Goal: Task Accomplishment & Management: Use online tool/utility

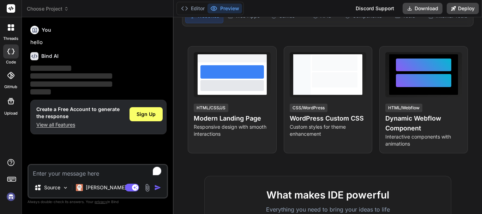
scroll to position [106, 0]
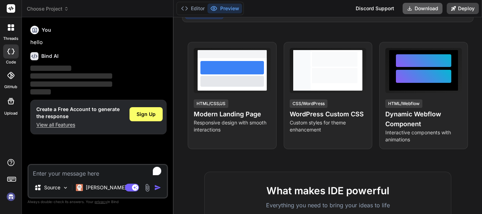
click at [422, 8] on button "Download" at bounding box center [422, 8] width 40 height 11
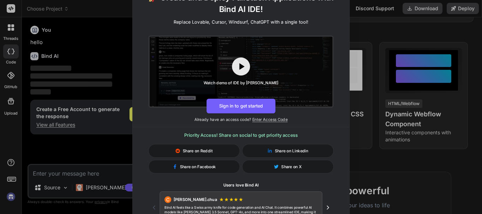
scroll to position [0, 0]
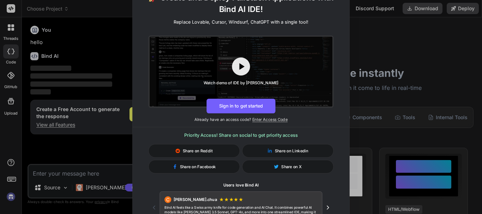
drag, startPoint x: 481, startPoint y: 32, endPoint x: 480, endPoint y: 13, distance: 19.4
click at [480, 13] on div "🚀 Create and Deploy FullStack Applications with Bind AI IDE! Replace Lovable, C…" at bounding box center [241, 107] width 482 height 214
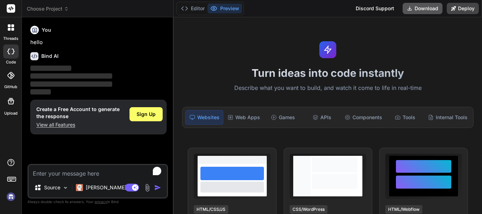
click at [430, 8] on button "Download" at bounding box center [422, 8] width 40 height 11
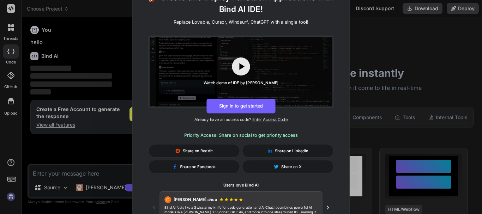
click at [428, 43] on div "🚀 Create and Deploy FullStack Applications with Bind AI IDE! Replace Lovable, C…" at bounding box center [241, 107] width 482 height 214
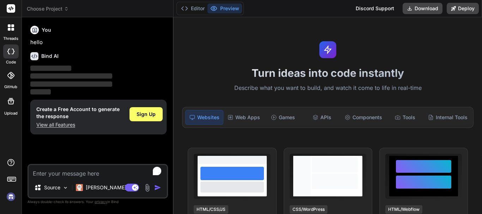
click at [10, 10] on rect at bounding box center [11, 8] width 8 height 8
click at [145, 113] on span "Sign Up" at bounding box center [145, 114] width 19 height 7
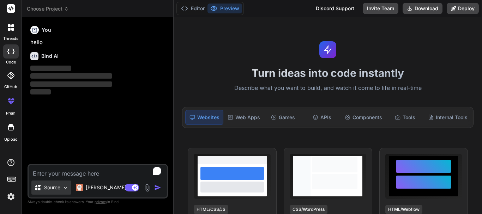
click at [64, 188] on img at bounding box center [65, 188] width 6 height 6
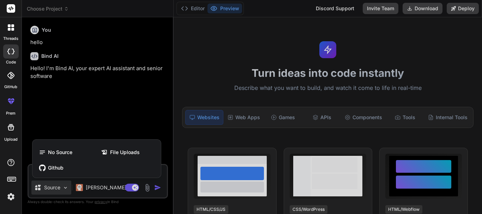
click at [64, 188] on div at bounding box center [241, 107] width 482 height 214
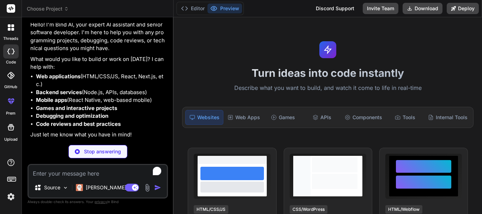
scroll to position [20, 0]
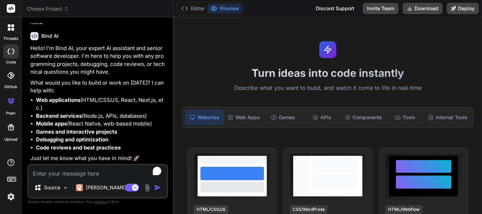
type textarea "x"
click at [60, 175] on textarea "To enrich screen reader interactions, please activate Accessibility in Grammarl…" at bounding box center [98, 171] width 138 height 13
paste textarea "Perfect 👍 You want a **complete master prompt** to generate a **cross-platform …"
type textarea "Perfect 👍 You want a **complete master prompt** to generate a **cross-platform …"
type textarea "x"
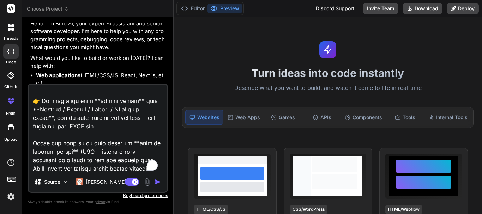
scroll to position [1236, 0]
drag, startPoint x: 89, startPoint y: 161, endPoint x: 33, endPoint y: 123, distance: 67.2
click at [33, 123] on textarea "To enrich screen reader interactions, please activate Accessibility in Grammarl…" at bounding box center [98, 128] width 138 height 87
type textarea "Perfect 👍 You want a **complete master prompt** to generate a **cross-platform …"
type textarea "x"
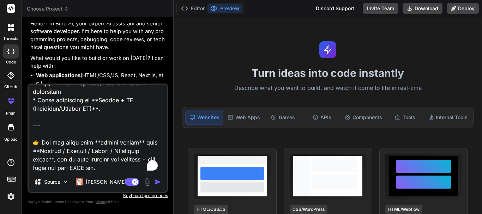
scroll to position [1203, 0]
drag, startPoint x: 103, startPoint y: 148, endPoint x: 31, endPoint y: 98, distance: 87.5
click at [31, 98] on textarea "To enrich screen reader interactions, please activate Accessibility in Grammarl…" at bounding box center [98, 128] width 138 height 87
type textarea "Perfect 👍 You want a **complete master prompt** to generate a **cross-platform …"
type textarea "x"
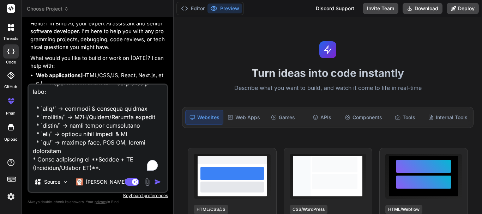
scroll to position [1152, 0]
type textarea "Perfect 👍 You want a **complete master prompt** to generate a **cross-platform …"
type textarea "x"
type textarea "Perfect 👍 You want a **complete master prompt** to generate a **cross-platform …"
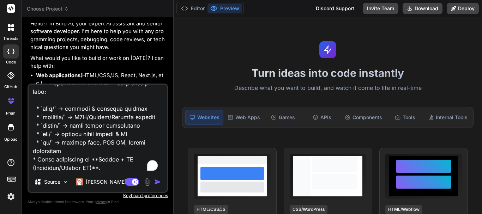
click at [157, 182] on img "button" at bounding box center [157, 181] width 7 height 7
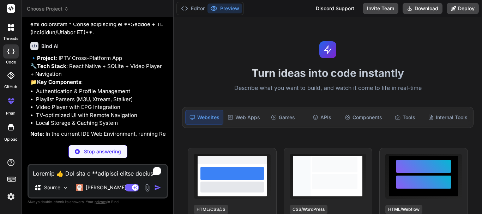
scroll to position [703, 0]
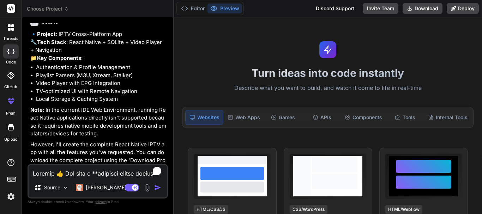
type textarea "x"
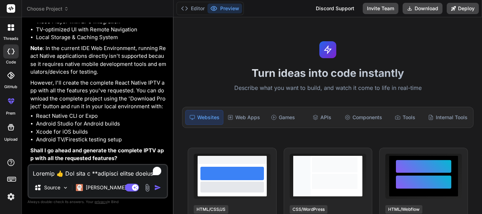
click at [81, 169] on textarea "To enrich screen reader interactions, please activate Accessibility in Grammarl…" at bounding box center [98, 171] width 138 height 13
type textarea "y"
type textarea "x"
type textarea "ye"
type textarea "x"
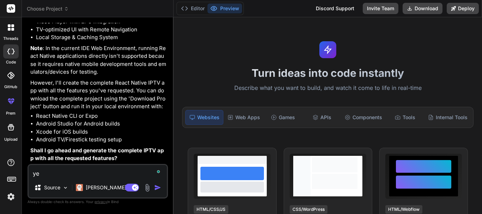
type textarea "yes"
type textarea "x"
type textarea "yes"
type textarea "x"
type textarea "yes p"
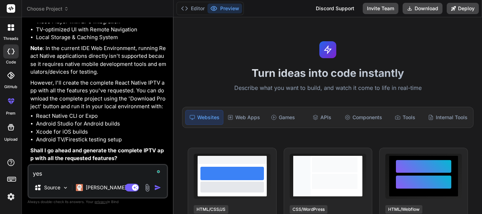
type textarea "x"
type textarea "yes pl"
type textarea "x"
type textarea "yes ple"
type textarea "x"
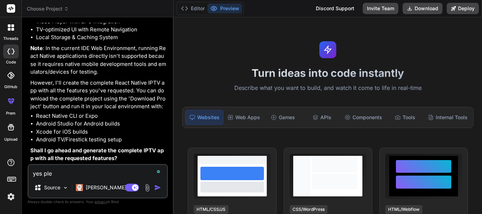
type textarea "yes plea"
type textarea "x"
type textarea "yes pleas"
type textarea "x"
type textarea "yes please"
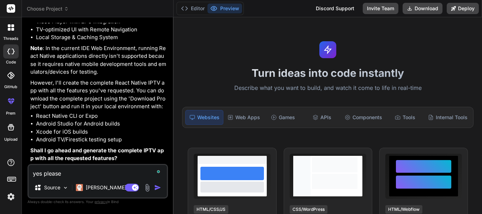
type textarea "x"
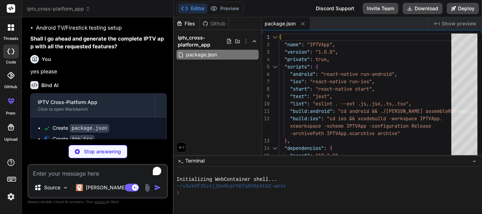
scroll to position [887, 0]
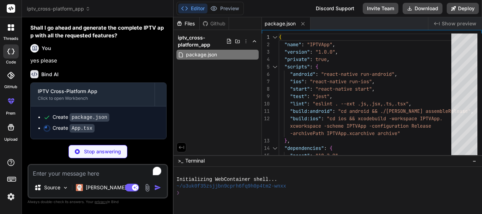
type textarea "x"
type textarea "</> )} </Stack.Navigator> </NavigationContainer> </GestureHandlerRootView> ); }…"
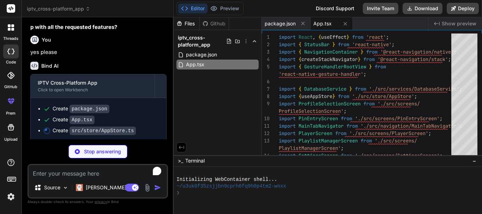
scroll to position [898, 0]
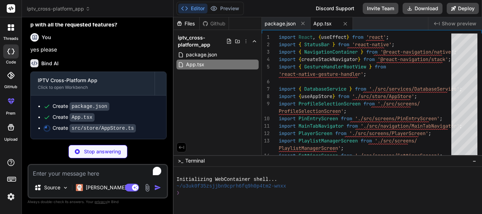
type textarea "x"
type textarea "recentlyWatched: state.recentlyWatched, }), } ) );"
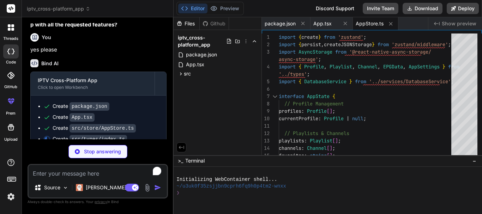
type textarea "x"
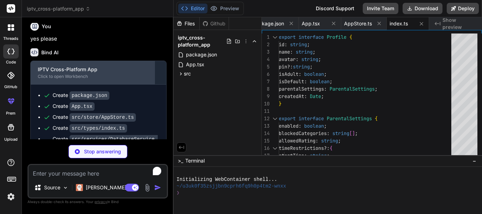
scroll to position [920, 0]
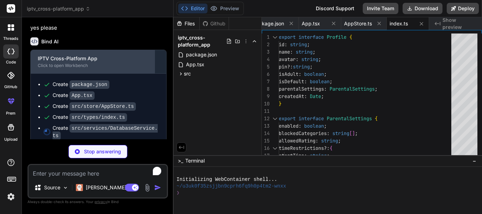
type textarea "x"
type textarea "poster: row.poster, }); } return epgData; } } export const DatabaseService = ne…"
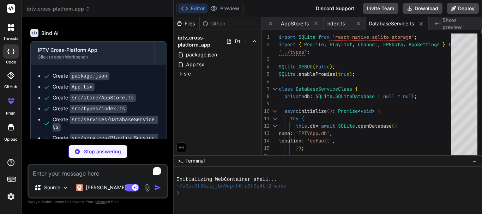
scroll to position [931, 0]
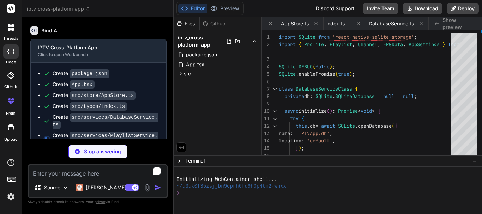
type textarea "x"
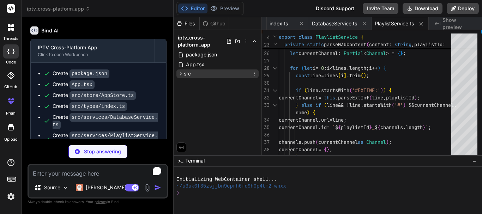
click at [181, 73] on icon at bounding box center [181, 74] width 6 height 6
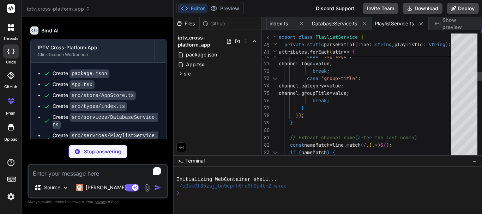
type textarea "x"
type textarea "} }"
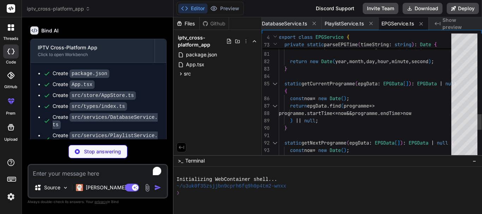
type textarea "x"
type textarea "name="EPG" component={EPGScreen} options={{ tabBarLabel: 'TV Guide' }} /> </Tab…"
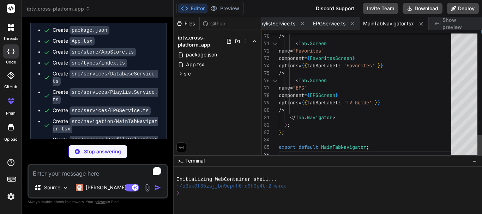
scroll to position [978, 0]
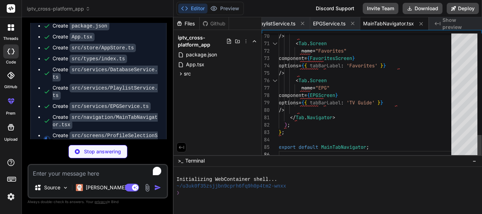
type textarea "x"
type textarea "textAlign: 'center', fontWeight: '500', }, profileNameTV: { fontSize: 20, }, })…"
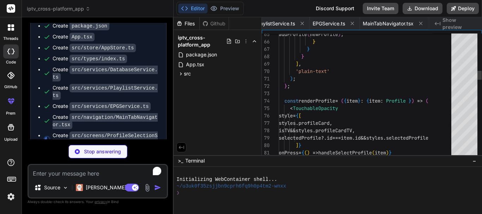
scroll to position [0, 321]
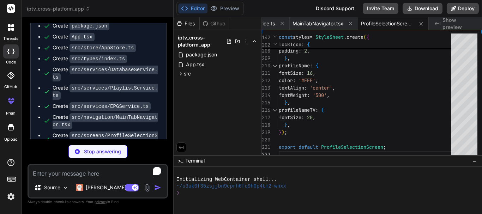
click at [467, 23] on span "Show preview" at bounding box center [459, 24] width 34 height 14
type textarea "x"
type textarea "fontSize: 20, }, }); export default PinEntryScreen;"
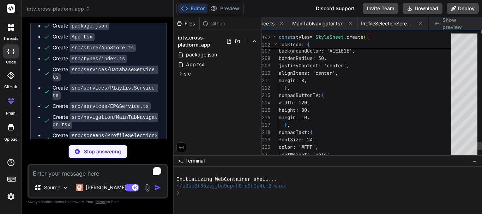
scroll to position [0, 383]
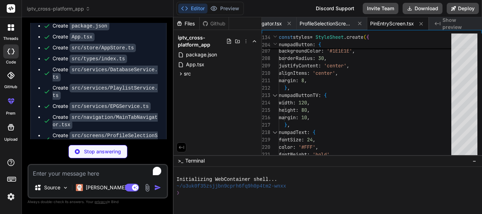
type textarea "x"
type textarea "export default LiveTVScreen;"
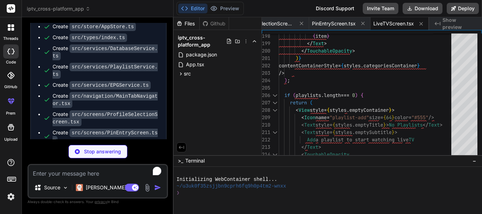
scroll to position [1011, 0]
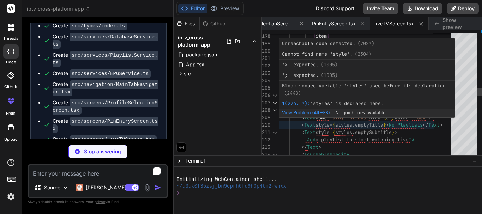
type textarea "x"
type textarea "}); export default PlayerScreen;"
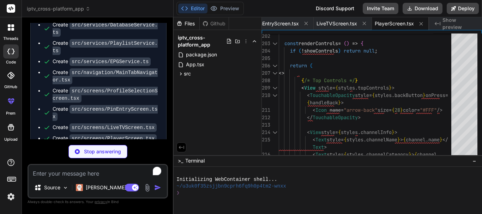
scroll to position [1030, 0]
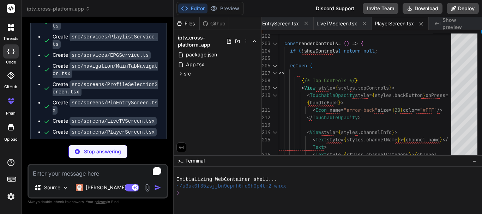
type textarea "x"
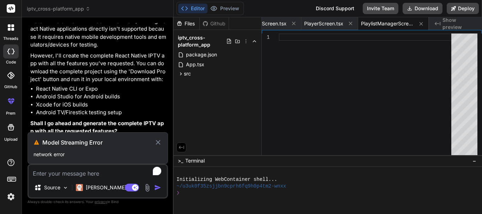
scroll to position [819, 0]
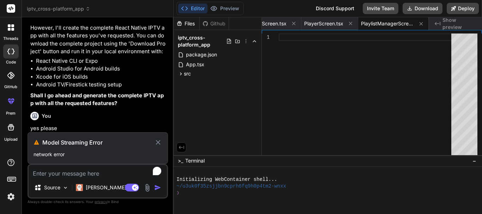
click at [90, 174] on textarea "To enrich screen reader interactions, please activate Accessibility in Grammarl…" at bounding box center [98, 171] width 138 height 13
type textarea "a"
type textarea "x"
type textarea "an"
type textarea "x"
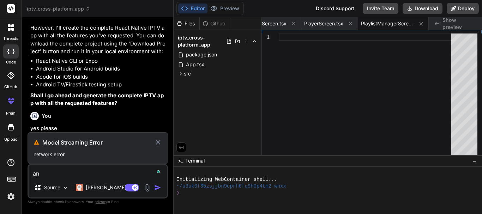
type textarea "ana"
type textarea "x"
type textarea "anal"
type textarea "x"
type textarea "analy"
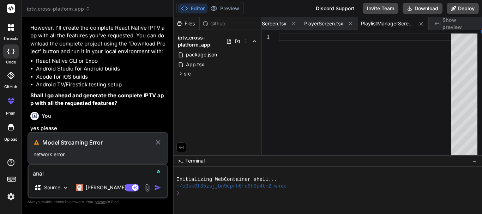
type textarea "x"
type textarea "analys"
type textarea "x"
type textarea "analy"
type textarea "x"
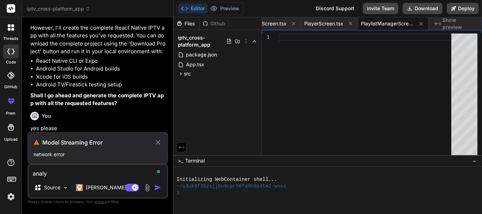
type textarea "analyz"
type textarea "x"
type textarea "analyze"
type textarea "x"
type textarea "analyze"
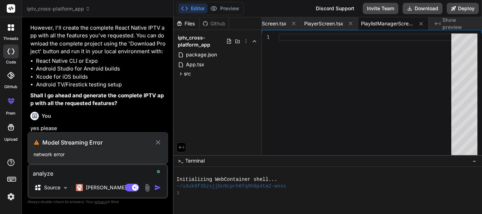
type textarea "x"
type textarea "analyze a"
type textarea "x"
type textarea "analyze an"
type textarea "x"
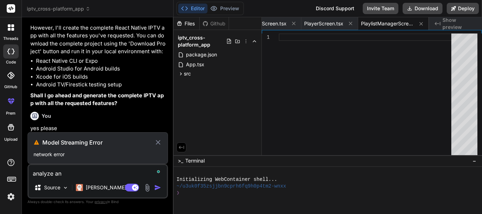
type textarea "analyze and"
type textarea "x"
type textarea "analyze and"
type textarea "x"
type textarea "analyze and r"
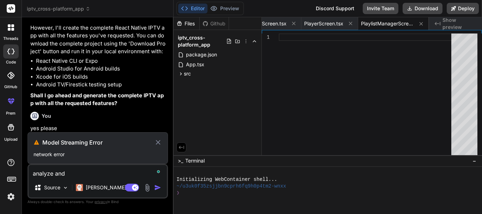
type textarea "x"
type textarea "analyze and re"
type textarea "x"
type textarea "analyze and res"
type textarea "x"
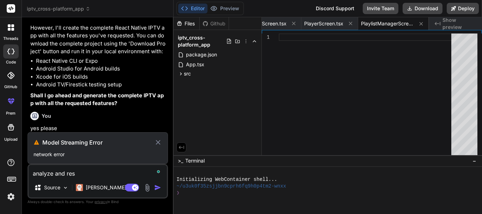
type textarea "analyze and reso"
type textarea "x"
type textarea "analyze and resol"
type textarea "x"
type textarea "analyze and resolv"
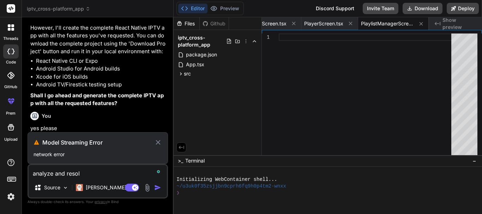
type textarea "x"
type textarea "analyze and resolve"
type textarea "x"
type textarea "analyze and resolve"
type textarea "x"
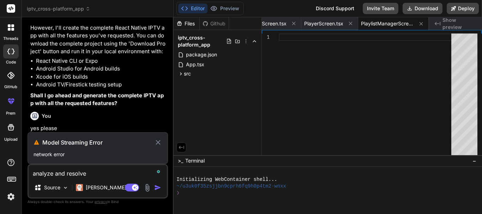
type textarea "analyze and resolve e"
type textarea "x"
type textarea "analyze and resolve er"
type textarea "x"
type textarea "analyze and resolve err"
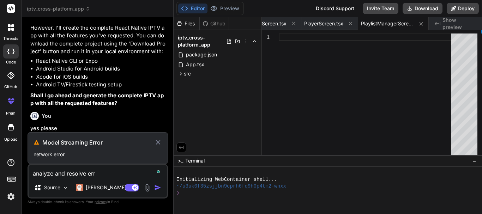
type textarea "x"
type textarea "analyze and resolve erro"
type textarea "x"
type textarea "analyze and resolve error"
type textarea "x"
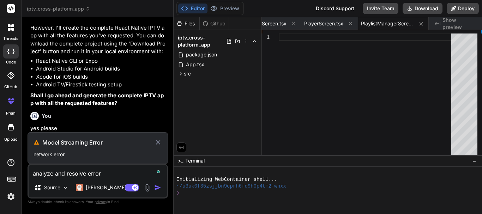
type textarea "analyze and resolve error"
type textarea "x"
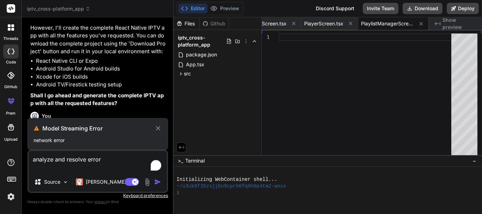
type textarea "analyze and resolve error"
click at [108, 162] on textarea "analyze and resolve error" at bounding box center [98, 161] width 138 height 21
click at [158, 127] on icon at bounding box center [158, 128] width 8 height 8
type textarea "x"
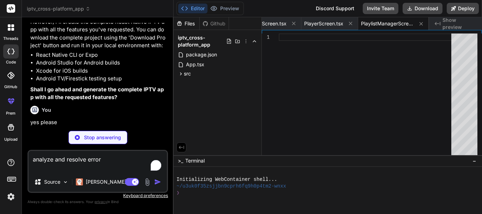
scroll to position [826, 0]
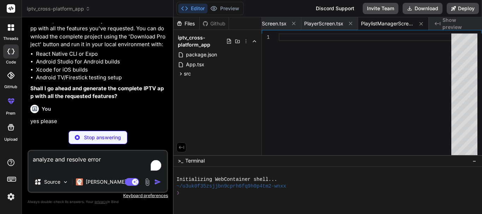
drag, startPoint x: 108, startPoint y: 161, endPoint x: 6, endPoint y: 158, distance: 102.0
click at [6, 158] on div "threads code GitHub prem Upload iptv_cross-platform_app Created with Pixso. Bin…" at bounding box center [241, 107] width 482 height 214
click at [280, 21] on span "LiveTVScreen.tsx" at bounding box center [266, 23] width 41 height 7
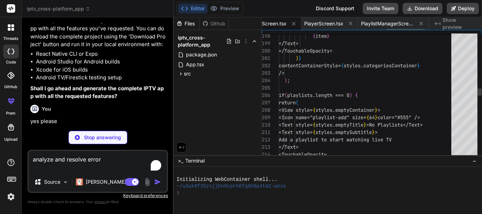
scroll to position [0, 550]
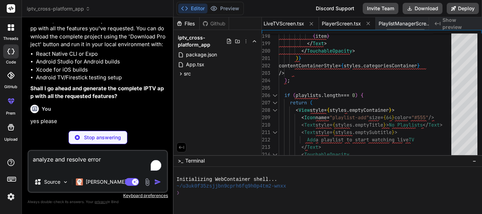
click at [350, 23] on span "PlayerScreen.tsx" at bounding box center [341, 23] width 39 height 7
type textarea "}); export default PlayerScreen;"
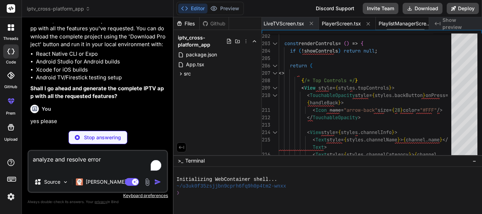
click at [405, 25] on span "PlaylistManagerScreen.tsx" at bounding box center [404, 23] width 53 height 7
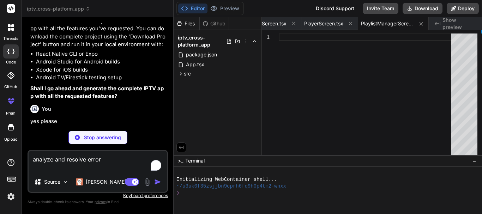
click at [448, 23] on span "Show preview" at bounding box center [459, 24] width 34 height 14
click at [416, 7] on button "Download" at bounding box center [422, 8] width 40 height 11
click at [49, 160] on textarea "analyze and resolve error" at bounding box center [98, 161] width 138 height 21
click at [89, 139] on p "Stop answering" at bounding box center [102, 137] width 37 height 7
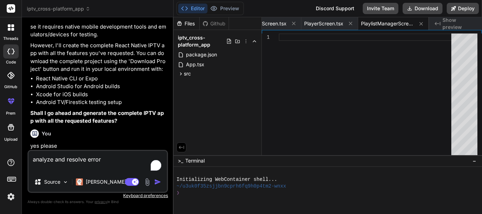
scroll to position [802, 0]
click at [158, 181] on img "button" at bounding box center [157, 181] width 7 height 7
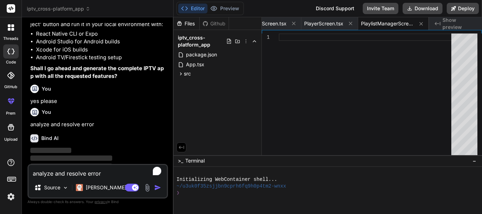
scroll to position [861, 0]
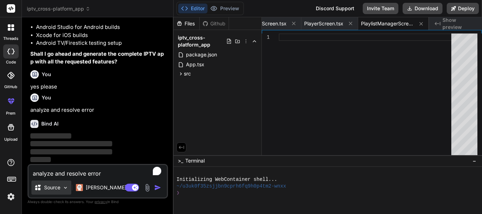
click at [63, 190] on img at bounding box center [65, 188] width 6 height 6
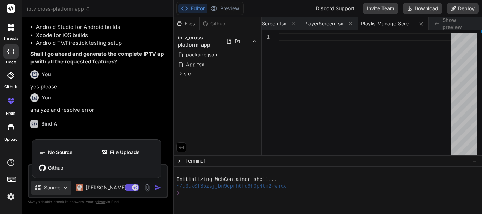
click at [62, 191] on div at bounding box center [241, 107] width 482 height 214
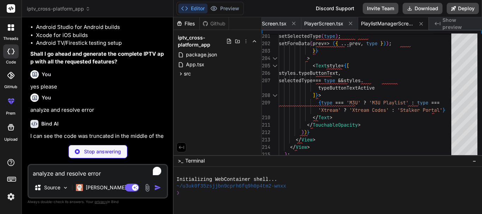
type textarea "x"
type textarea "}, emptySubtitle: { fontSize: 16, color: '#AAA', textAlign: 'center', }, }); ex…"
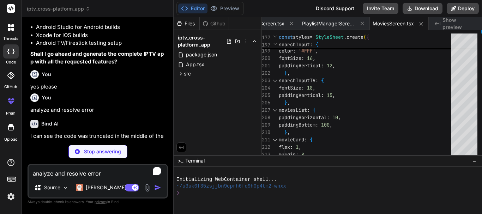
type textarea "x"
type textarea "emptySubtitle: { fontSize: 16, color: '#AAA', textAlign: 'center', }, }); expor…"
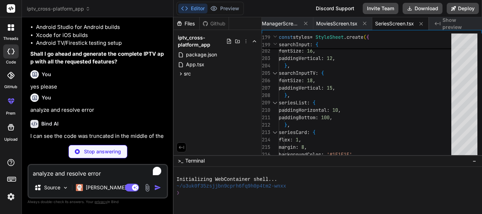
type textarea "x"
type textarea "export default FavoritesScreen;"
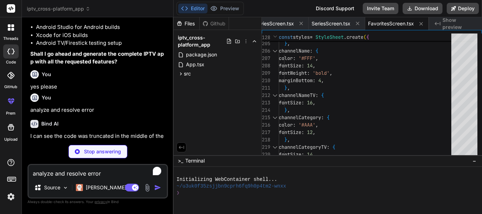
type textarea "x"
type textarea "export default EPGScreen;"
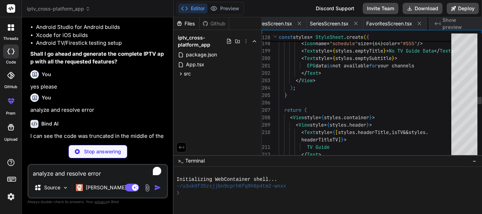
scroll to position [0, 800]
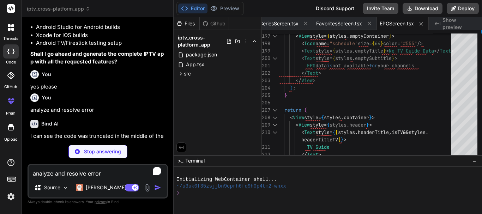
type textarea "x"
type textarea "footerSubtext: { fontSize: 14, color: '#444', }, }); export default SettingsScr…"
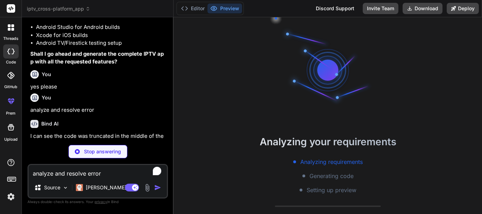
scroll to position [20, 0]
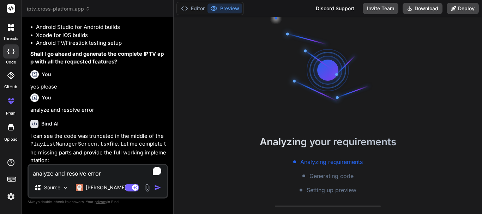
type textarea "x"
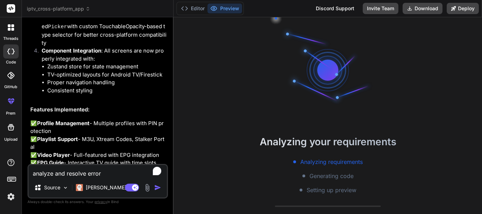
scroll to position [1458, 0]
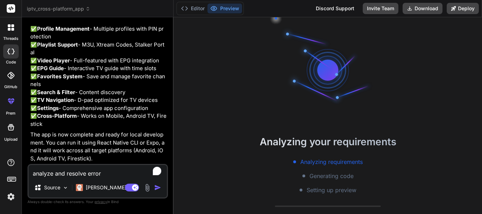
click at [67, 175] on textarea "analyze and resolve error" at bounding box center [98, 171] width 138 height 13
type textarea "e"
type textarea "x"
type textarea "en"
type textarea "x"
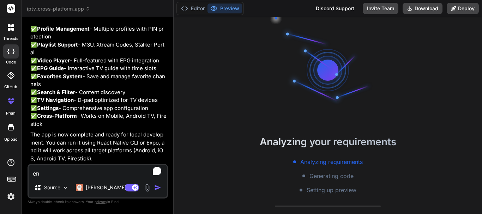
type textarea "ens"
type textarea "x"
type textarea "ensu"
type textarea "x"
type textarea "ensur"
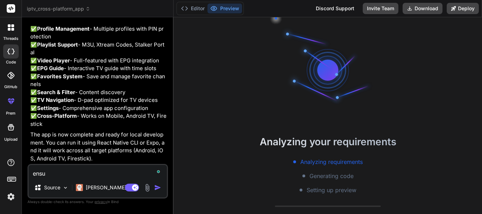
type textarea "x"
type textarea "ensure"
type textarea "x"
type textarea "ensure"
type textarea "x"
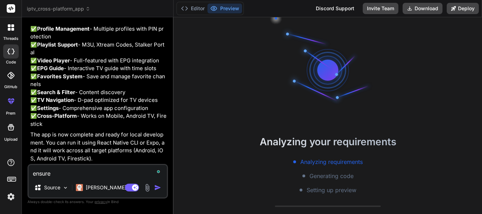
type textarea "ensure t"
type textarea "x"
type textarea "ensure th"
type textarea "x"
type textarea "ensure thi"
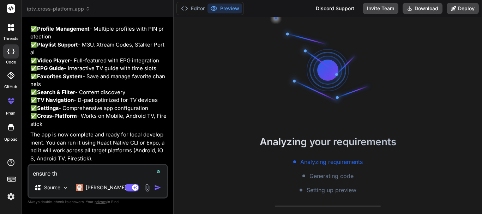
type textarea "x"
type textarea "ensure this"
type textarea "x"
type textarea "ensure this"
type textarea "x"
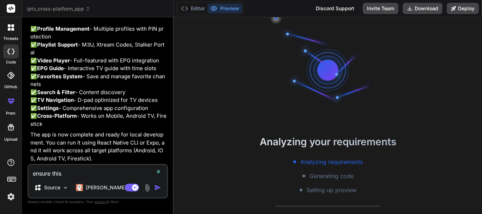
type textarea "ensure this a"
type textarea "x"
type textarea "ensure this ap"
type textarea "x"
type textarea "ensure this app"
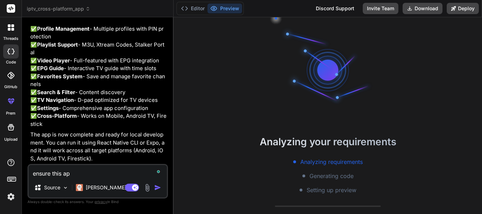
type textarea "x"
type textarea "ensure this app"
type textarea "x"
type textarea "ensure this app c"
type textarea "x"
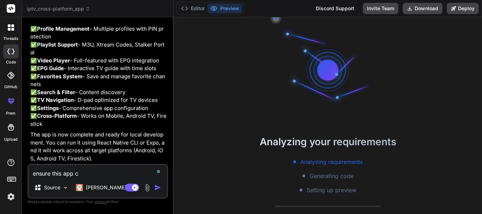
type textarea "ensure this app co"
type textarea "x"
type textarea "ensure this app com"
type textarea "x"
type textarea "ensure this app comp"
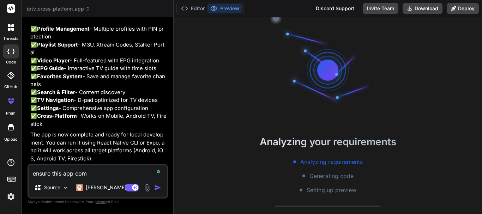
type textarea "x"
type textarea "ensure this app compa"
type textarea "x"
type textarea "ensure this app compat"
type textarea "x"
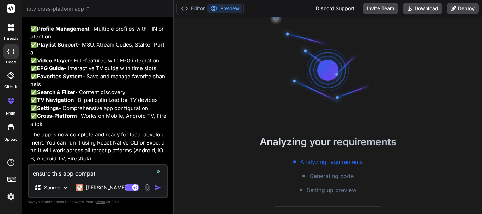
type textarea "ensure this app compati"
type textarea "x"
type textarea "ensure this app compatia"
type textarea "x"
type textarea "ensure this app compatiab"
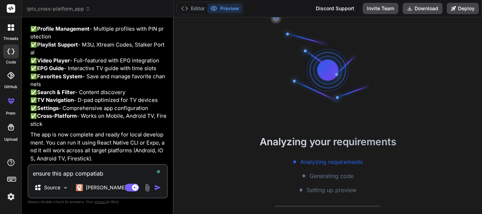
type textarea "x"
type textarea "ensure this app compatiabl"
type textarea "x"
type textarea "ensure this app compatiable"
type textarea "x"
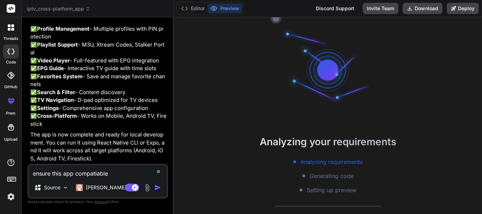
type textarea "ensure this app compatiable"
type textarea "x"
type textarea "ensure this app compatiable w"
type textarea "x"
type textarea "ensure this app compatiable wi"
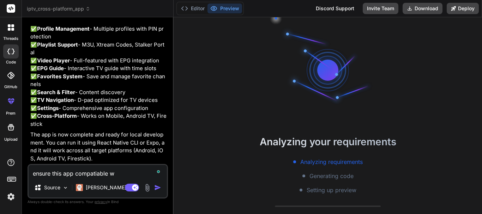
type textarea "x"
type textarea "ensure this app compatiable wit"
type textarea "x"
type textarea "ensure this app compatiable with"
type textarea "x"
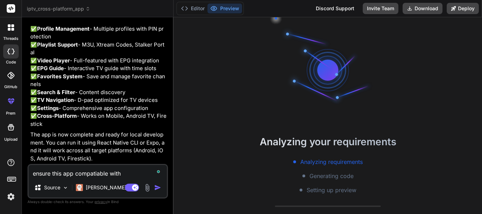
type textarea "ensure this app compatiable with"
type textarea "x"
type textarea "ensure this app compatiable with m"
type textarea "x"
type textarea "ensure this app compatiable with mo"
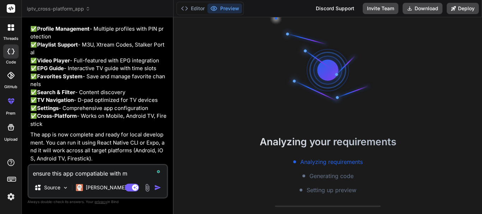
type textarea "x"
type textarea "ensure this app compatiable with mob"
type textarea "x"
type textarea "ensure this app compatiable with mobi"
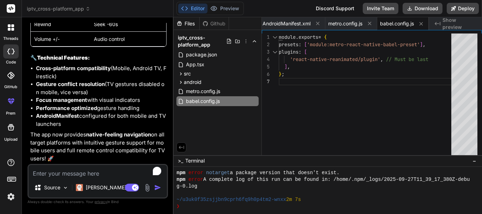
scroll to position [2525, 0]
click at [287, 26] on span "AndroidManifest.xml" at bounding box center [286, 23] width 48 height 7
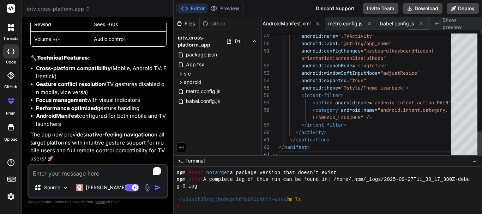
scroll to position [0, 1236]
click at [450, 24] on span "Show preview" at bounding box center [459, 24] width 34 height 14
click at [83, 172] on textarea "To enrich screen reader interactions, please activate Accessibility in Grammarl…" at bounding box center [98, 171] width 138 height 13
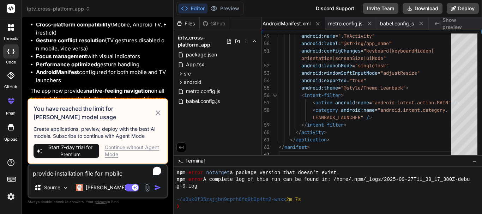
click at [160, 114] on icon at bounding box center [158, 113] width 8 height 8
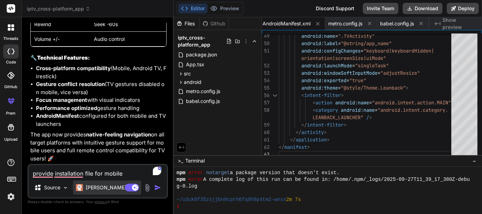
click at [106, 190] on p "Claude 4 S.." at bounding box center [112, 187] width 53 height 7
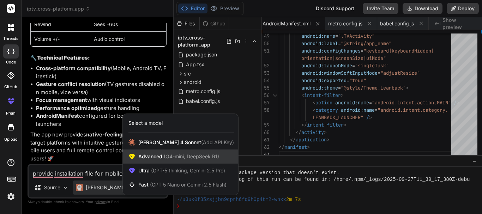
click at [200, 157] on span "(O4-mini, DeepSeek R1)" at bounding box center [190, 156] width 57 height 6
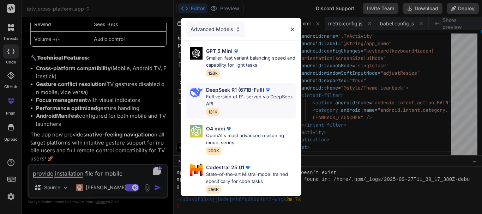
click at [250, 97] on p "Full version of R1, served via DeepSeek API" at bounding box center [251, 100] width 90 height 14
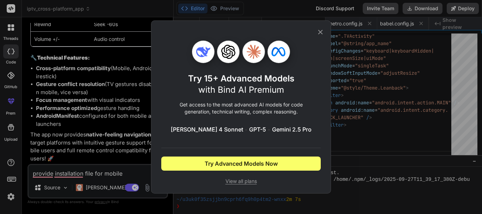
click at [320, 31] on icon at bounding box center [320, 32] width 8 height 8
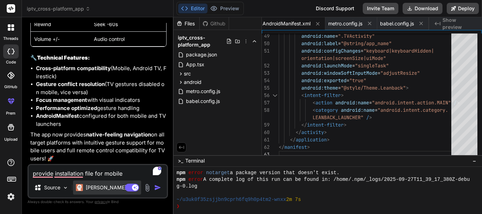
click at [97, 185] on p "Claude 4 S.." at bounding box center [112, 187] width 53 height 7
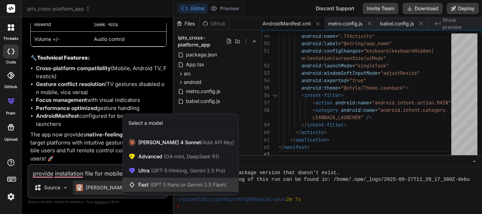
click at [181, 183] on span "(GPT 5 Nano or Gemini 2.5 Flash)" at bounding box center [188, 185] width 77 height 6
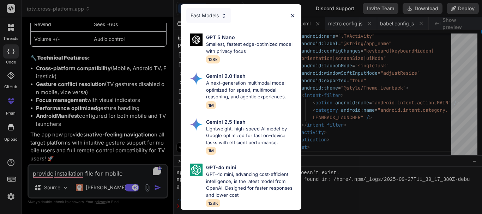
click at [213, 10] on div "Fast Models" at bounding box center [208, 16] width 45 height 16
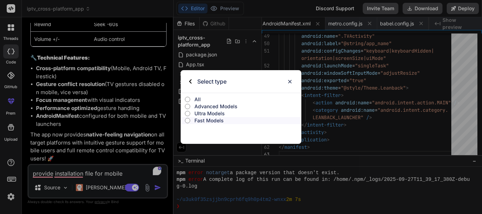
click at [188, 99] on input "All" at bounding box center [187, 100] width 5 height 6
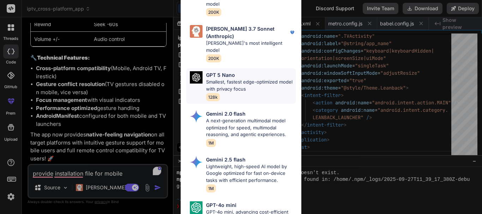
scroll to position [436, 0]
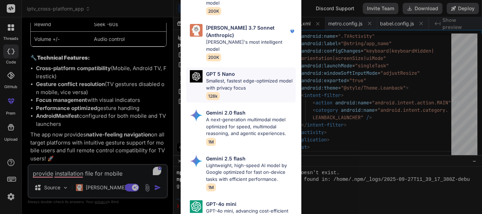
click at [243, 78] on p "Smallest, fastest edge-optimized model with privacy focus" at bounding box center [251, 85] width 90 height 14
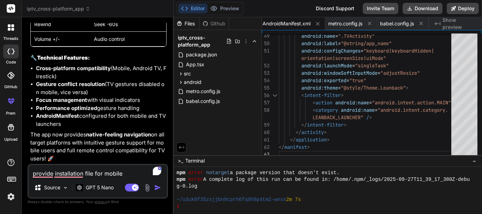
click at [156, 187] on img "button" at bounding box center [157, 187] width 7 height 7
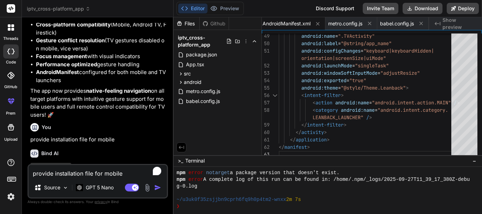
scroll to position [2598, 0]
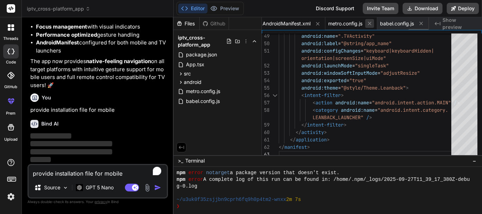
click at [371, 24] on icon at bounding box center [369, 23] width 6 height 6
click at [371, 26] on icon at bounding box center [369, 24] width 6 height 6
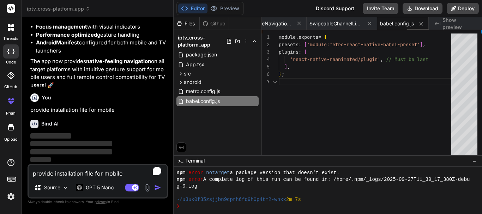
scroll to position [0, 1122]
click at [371, 26] on button at bounding box center [369, 23] width 9 height 9
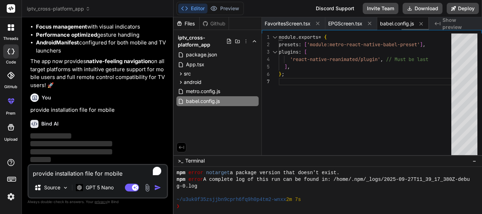
click at [371, 26] on button at bounding box center [369, 23] width 9 height 9
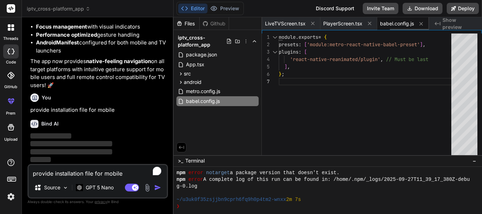
click at [371, 26] on button at bounding box center [369, 23] width 9 height 9
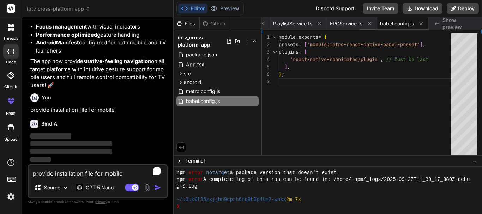
click at [371, 26] on button at bounding box center [369, 23] width 9 height 9
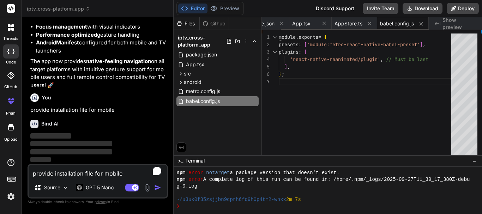
click at [371, 26] on button at bounding box center [369, 23] width 9 height 9
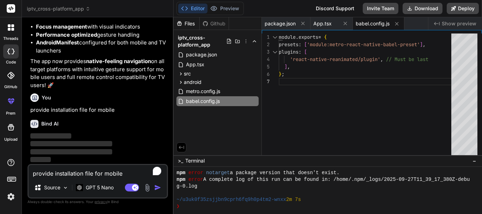
scroll to position [0, 0]
click at [371, 26] on span "babel.config.js" at bounding box center [372, 23] width 34 height 7
click at [343, 26] on icon at bounding box center [345, 23] width 6 height 6
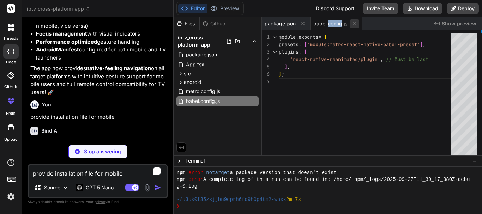
scroll to position [2598, 0]
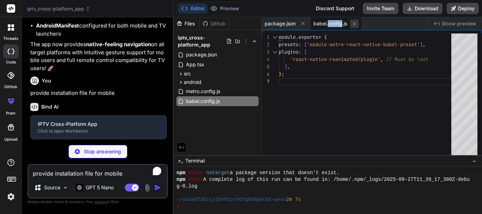
click at [356, 23] on icon at bounding box center [354, 24] width 6 height 6
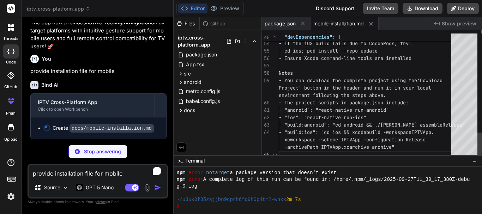
scroll to position [2612, 0]
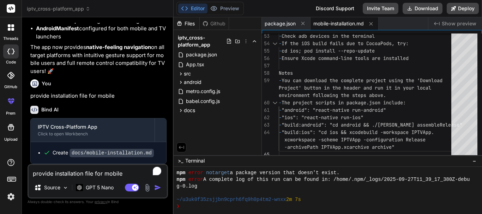
click at [340, 24] on span "mobile-installation.md" at bounding box center [338, 23] width 50 height 7
click at [336, 23] on span "mobile-installation.md" at bounding box center [338, 23] width 50 height 7
click at [266, 24] on span "package.json" at bounding box center [279, 23] width 31 height 7
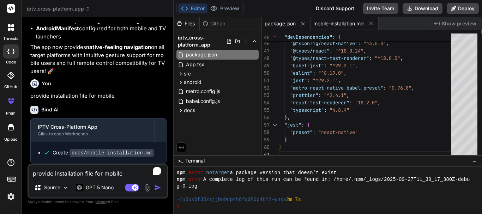
click at [326, 23] on span "mobile-installation.md" at bounding box center [338, 23] width 50 height 7
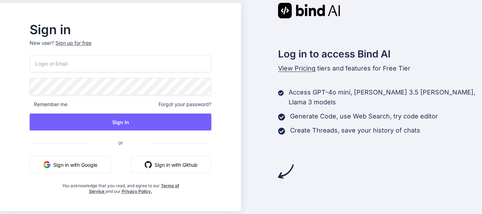
click at [97, 64] on input "email" at bounding box center [120, 63] width 181 height 17
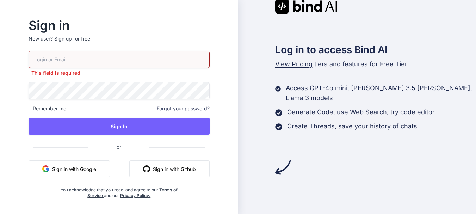
click at [90, 44] on p "New user? Sign up for free" at bounding box center [119, 43] width 181 height 16
click at [88, 39] on div "Sign up for free" at bounding box center [72, 38] width 36 height 7
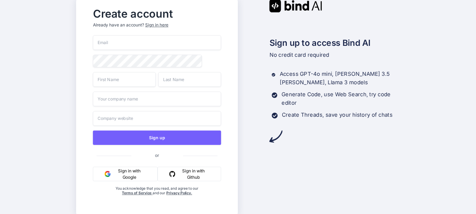
click at [103, 41] on input "email" at bounding box center [157, 42] width 128 height 15
type input "[EMAIL_ADDRESS][DOMAIN_NAME]"
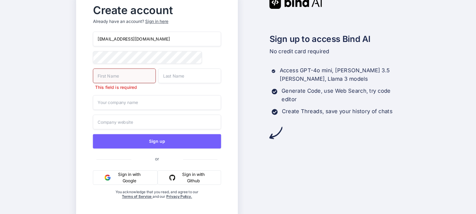
click at [201, 65] on div "[EMAIL_ADDRESS][DOMAIN_NAME] This field is required Sign up or Sign in with Goo…" at bounding box center [157, 123] width 128 height 182
type input "[PERSON_NAME]"
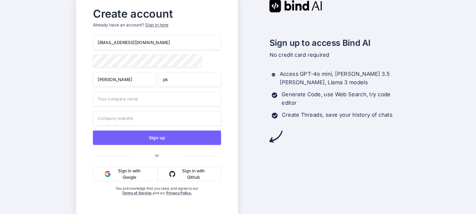
type input "pk"
type input "personal use"
type input "na"
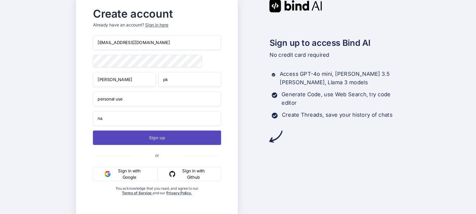
click at [132, 141] on button "Sign up" at bounding box center [157, 137] width 128 height 14
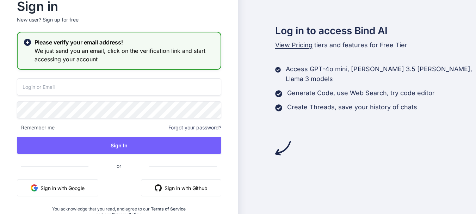
click at [63, 86] on input "email" at bounding box center [119, 86] width 204 height 17
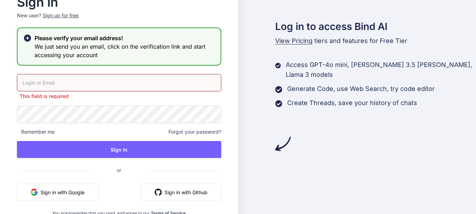
type input "[EMAIL_ADDRESS][DOMAIN_NAME]"
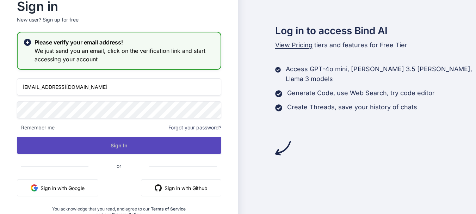
click at [118, 152] on button "Sign In" at bounding box center [119, 145] width 204 height 17
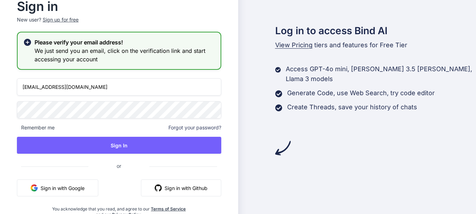
click at [17, 126] on span "Remember me" at bounding box center [36, 127] width 38 height 7
click at [377, 135] on div "Log in to access Bind AI View Pricing tiers and features for Free Tier Access G…" at bounding box center [357, 68] width 238 height 176
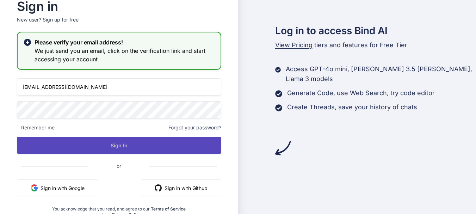
click at [124, 147] on button "Sign In" at bounding box center [119, 145] width 204 height 17
